Goal: Task Accomplishment & Management: Complete application form

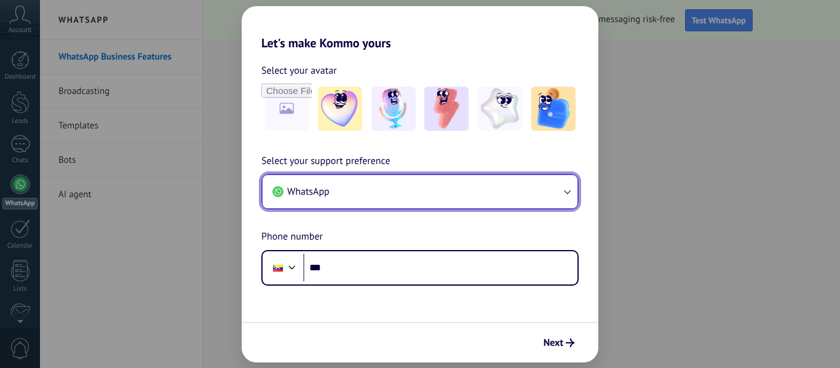
click at [363, 186] on button "WhatsApp" at bounding box center [419, 191] width 315 height 33
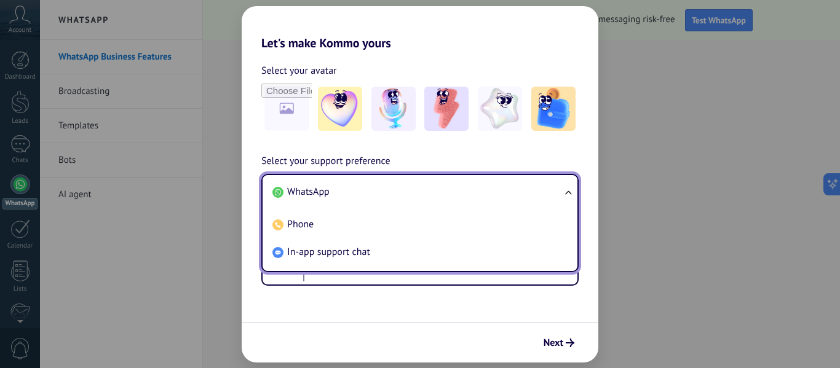
click at [362, 186] on li "WhatsApp" at bounding box center [417, 192] width 300 height 28
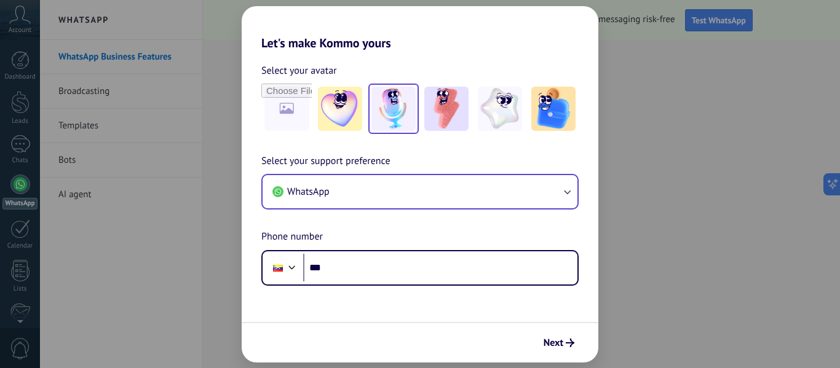
click at [388, 116] on img at bounding box center [393, 109] width 44 height 44
click at [570, 345] on icon "submit" at bounding box center [569, 343] width 9 height 9
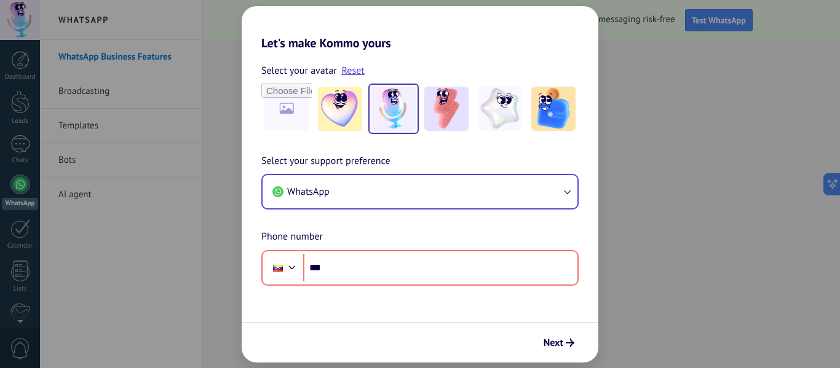
click at [596, 277] on div "Select your support preference WhatsApp Phone number Phone ***" at bounding box center [420, 220] width 356 height 132
click at [609, 232] on div "Let's make Kommo yours Select your avatar Reset Select your support preference …" at bounding box center [420, 184] width 840 height 368
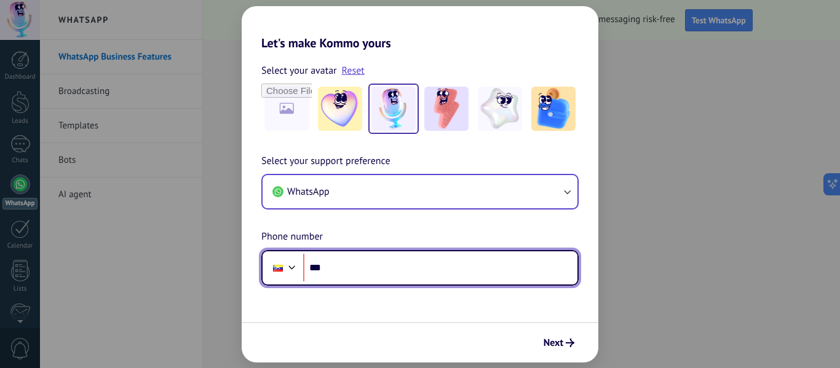
click at [338, 264] on input "***" at bounding box center [440, 268] width 274 height 28
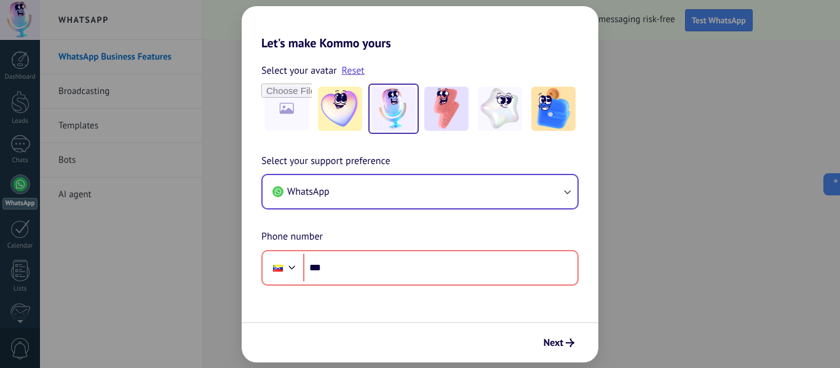
click at [92, 92] on div "Let's make Kommo yours Select your avatar Reset Select your support preference …" at bounding box center [420, 184] width 840 height 368
click at [81, 144] on div "Let's make Kommo yours Select your avatar Reset Select your support preference …" at bounding box center [420, 184] width 840 height 368
click at [85, 165] on div "Let's make Kommo yours Select your avatar Reset Select your support preference …" at bounding box center [420, 184] width 840 height 368
click at [82, 161] on div "Let's make Kommo yours Select your avatar Reset Select your support preference …" at bounding box center [420, 184] width 840 height 368
click at [88, 195] on div "Let's make Kommo yours Select your avatar Reset Select your support preference …" at bounding box center [420, 184] width 840 height 368
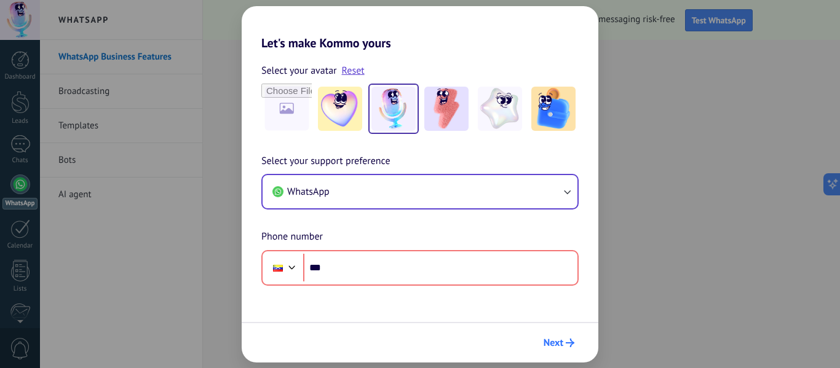
click at [558, 342] on span "Next" at bounding box center [553, 343] width 20 height 9
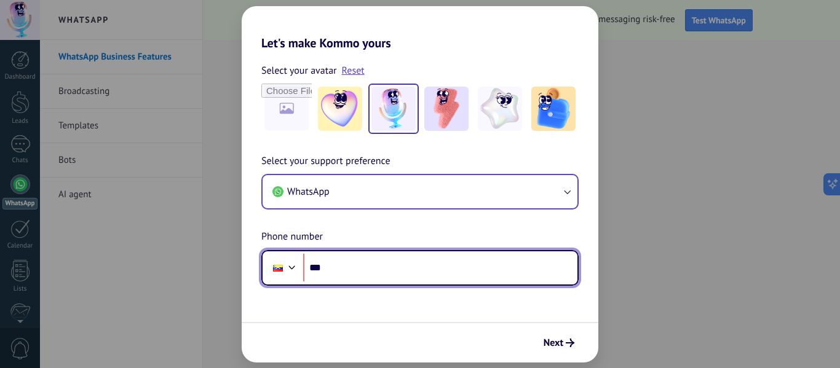
click at [414, 256] on input "***" at bounding box center [440, 268] width 274 height 28
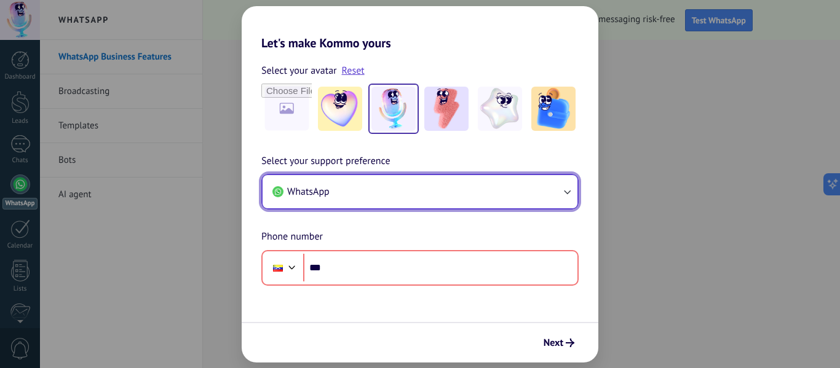
click at [344, 190] on button "WhatsApp" at bounding box center [419, 191] width 315 height 33
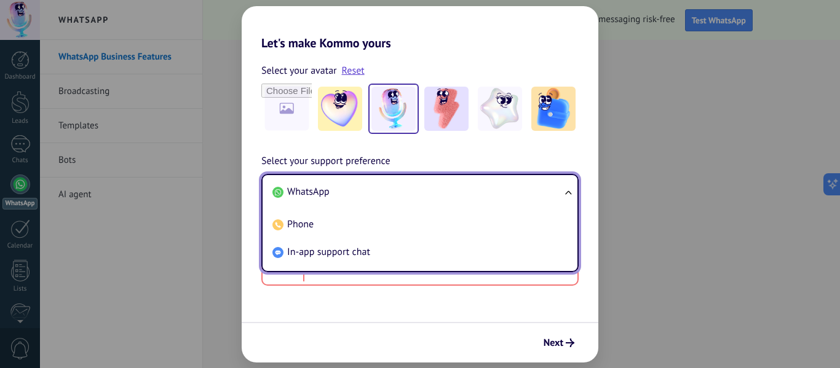
click at [344, 190] on li "WhatsApp" at bounding box center [417, 192] width 300 height 28
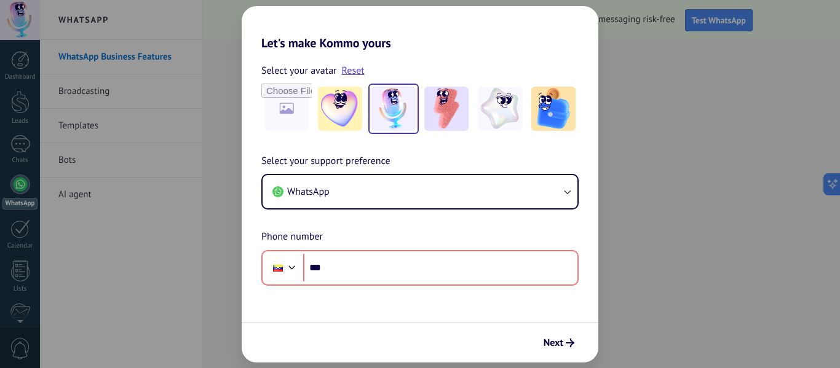
click at [498, 57] on div "Select your avatar Reset Select your support preference WhatsApp Phone number P…" at bounding box center [420, 167] width 356 height 235
click at [215, 159] on div "Let's make Kommo yours Select your avatar Reset Select your support preference …" at bounding box center [420, 184] width 840 height 368
click at [108, 87] on div "Let's make Kommo yours Select your avatar Reset Select your support preference …" at bounding box center [420, 184] width 840 height 368
click at [649, 316] on div "Let's make Kommo yours Select your avatar Reset Select your support preference …" at bounding box center [420, 184] width 840 height 368
